Goal: Transaction & Acquisition: Purchase product/service

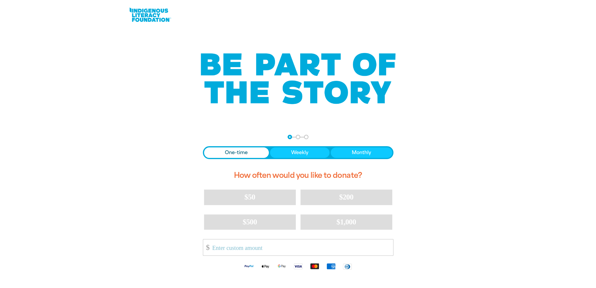
click at [231, 152] on span "One-time" at bounding box center [236, 152] width 23 height 7
click at [245, 198] on span "$50" at bounding box center [249, 197] width 11 height 8
select select "AU"
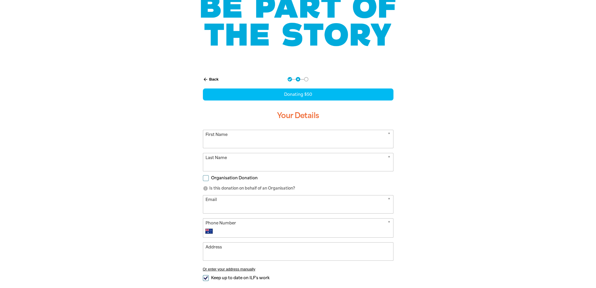
scroll to position [59, 0]
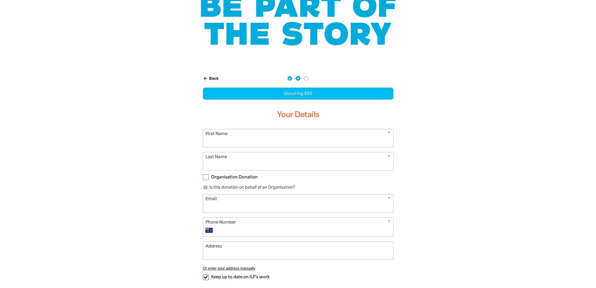
click at [229, 142] on input "First Name" at bounding box center [298, 138] width 190 height 18
click at [138, 153] on div "arrow_back Back Step 1 Step 2 Step 3 Donating $50 Your Details * First Name * L…" at bounding box center [298, 205] width 352 height 272
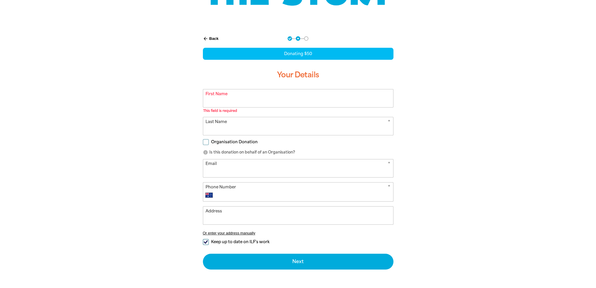
scroll to position [88, 0]
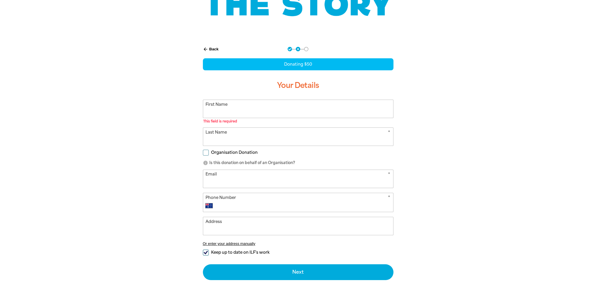
click at [234, 113] on input "First Name" at bounding box center [298, 109] width 190 height 18
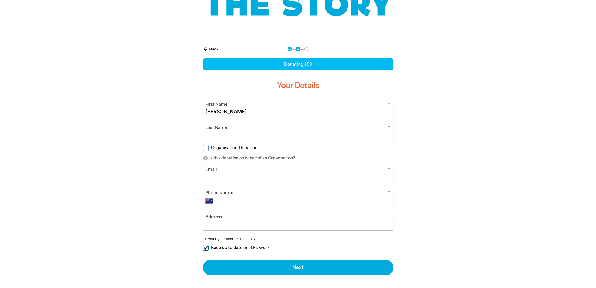
type input "[PERSON_NAME]"
type input "[PERSON_NAME][EMAIL_ADDRESS][PERSON_NAME][DOMAIN_NAME]"
type input "0431 154 783"
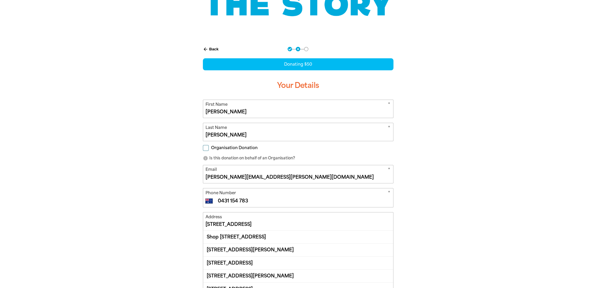
click at [128, 188] on div "arrow_back Back Step 1 Step 2 Step 3 Donating $50 Your Details * First Name [PE…" at bounding box center [298, 205] width 352 height 331
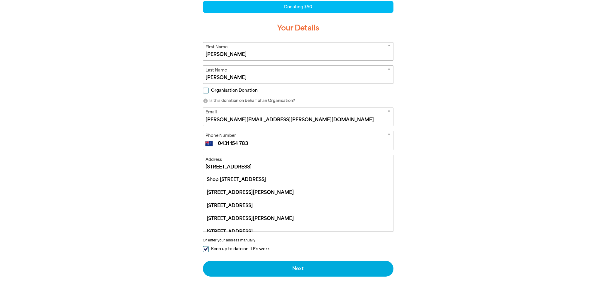
scroll to position [146, 0]
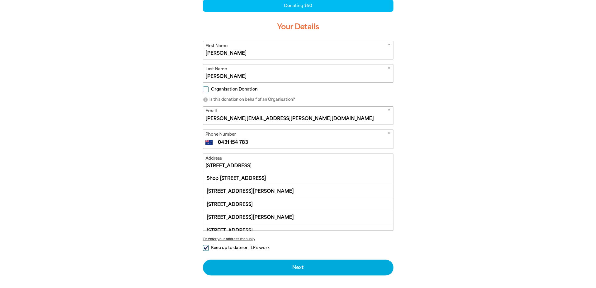
click at [258, 165] on input "[STREET_ADDRESS]" at bounding box center [298, 163] width 190 height 18
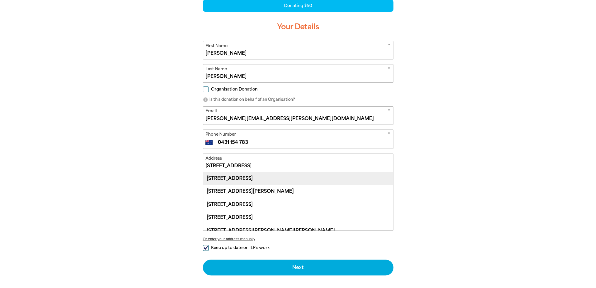
click at [259, 180] on div "[STREET_ADDRESS]" at bounding box center [298, 178] width 190 height 13
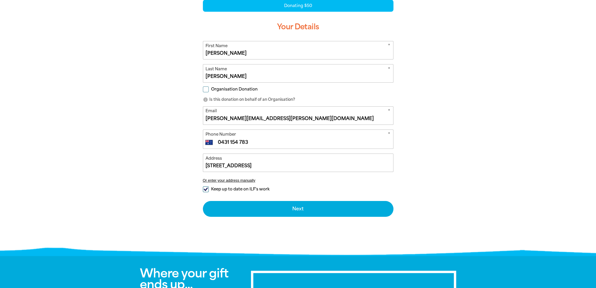
type input "[STREET_ADDRESS]"
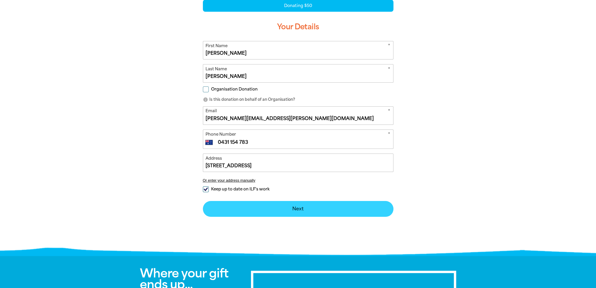
click at [275, 204] on button "Next chevron_right" at bounding box center [298, 209] width 190 height 16
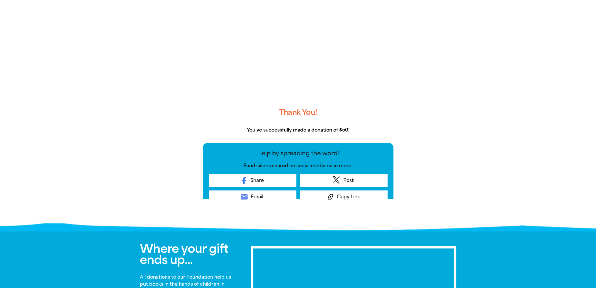
scroll to position [125, 0]
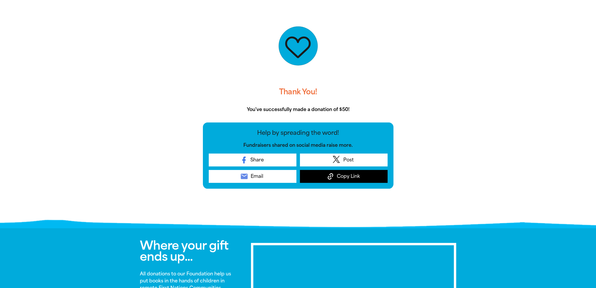
click at [333, 179] on icon at bounding box center [330, 176] width 8 height 8
